Goal: Check status: Check status

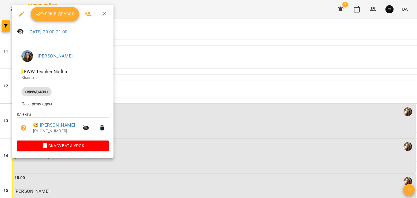
scroll to position [292, 0]
click at [60, 16] on span "Урок відбувся" at bounding box center [54, 13] width 39 height 7
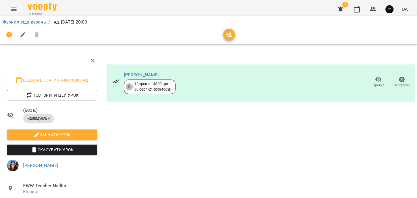
click at [151, 71] on div "[PERSON_NAME]" at bounding box center [150, 74] width 52 height 7
click at [151, 73] on link "[PERSON_NAME]" at bounding box center [141, 75] width 35 height 6
click at [26, 19] on link "Журнал відвідувань" at bounding box center [24, 22] width 44 height 6
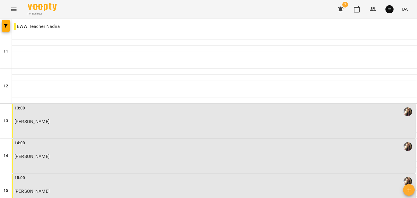
scroll to position [292, 0]
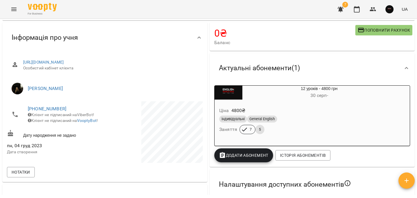
scroll to position [34, 0]
